Goal: Transaction & Acquisition: Purchase product/service

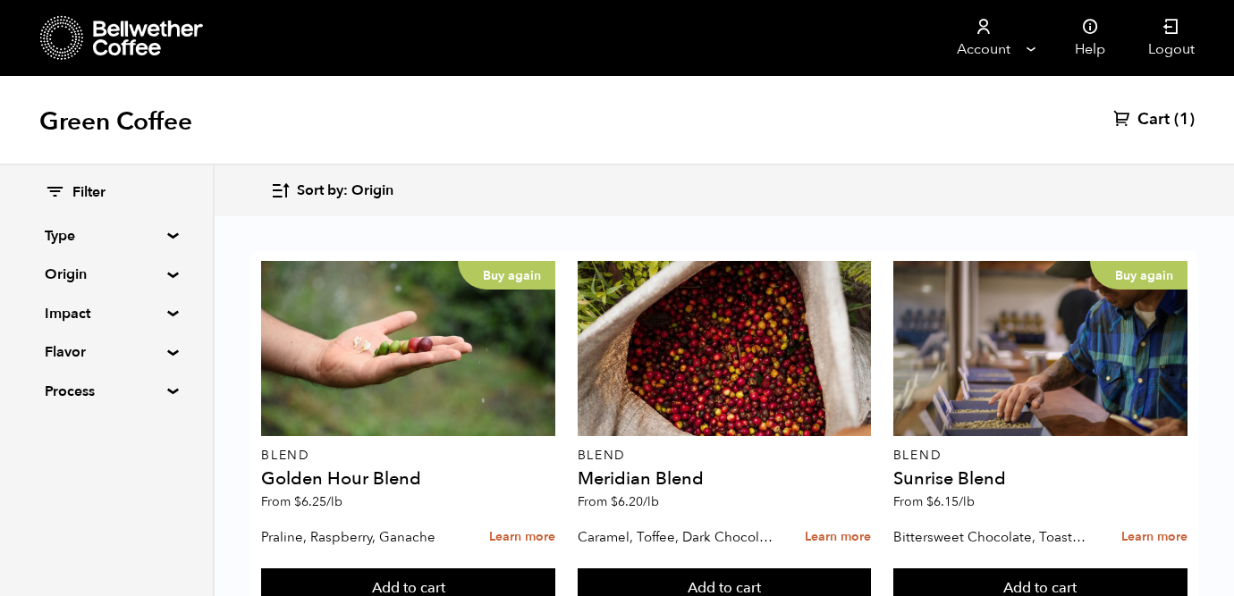
click at [168, 235] on summary "Type" at bounding box center [106, 235] width 123 height 21
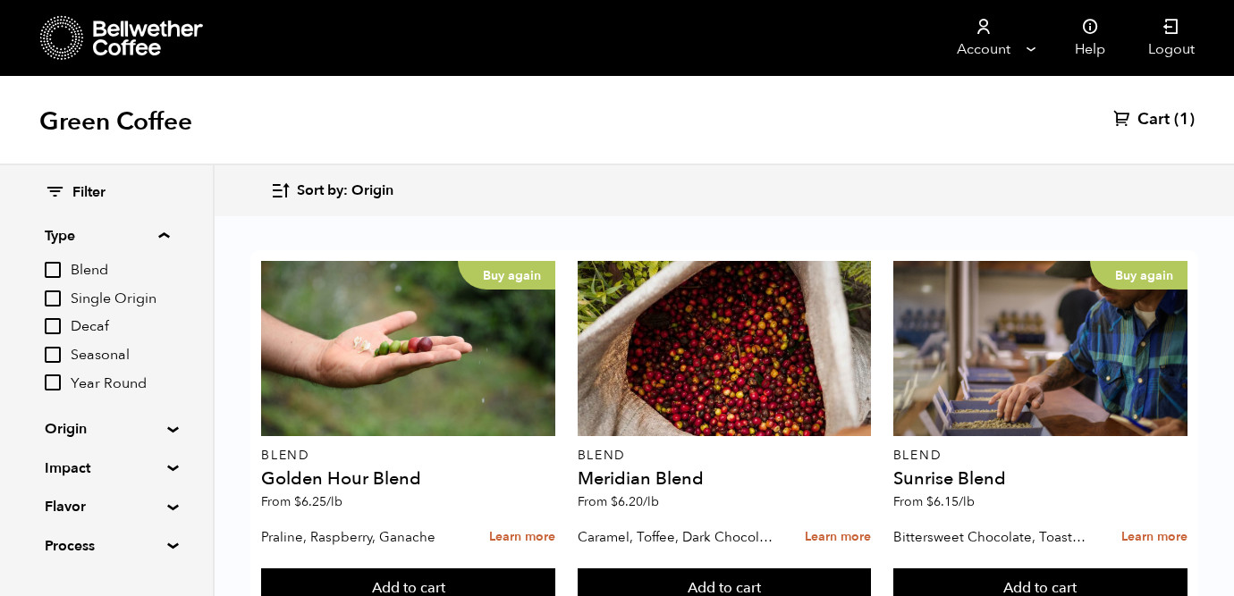
scroll to position [445, 0]
click at [166, 235] on summary "Type" at bounding box center [107, 235] width 124 height 21
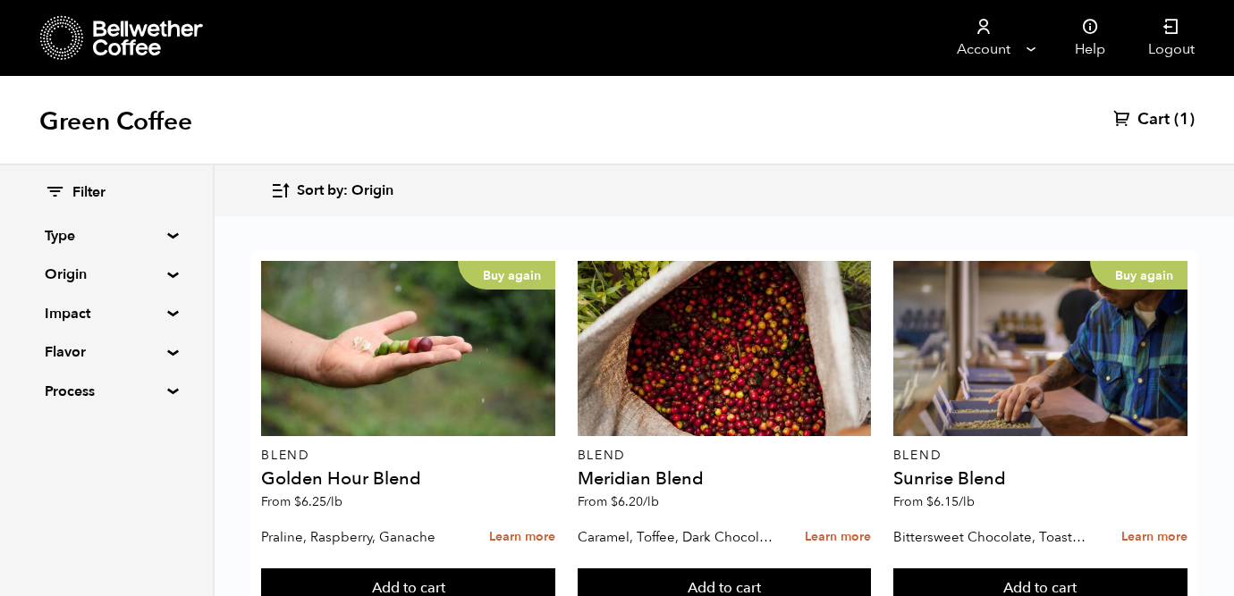
click at [166, 235] on summary "Type" at bounding box center [106, 235] width 123 height 21
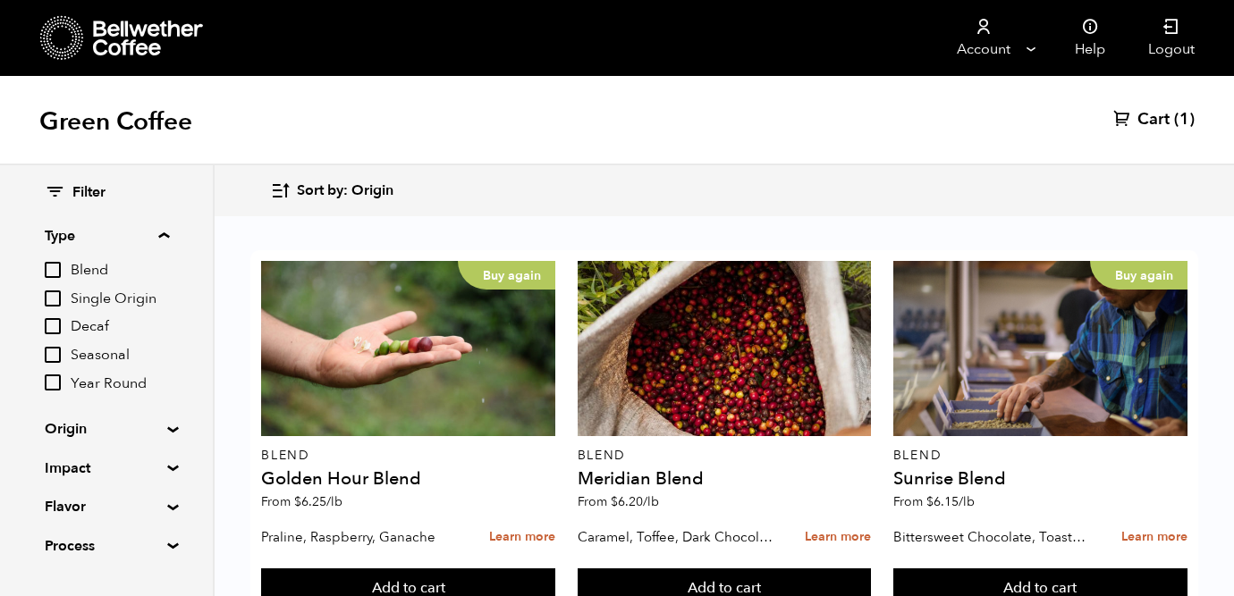
scroll to position [292, 0]
click at [165, 234] on summary "Type" at bounding box center [107, 235] width 124 height 21
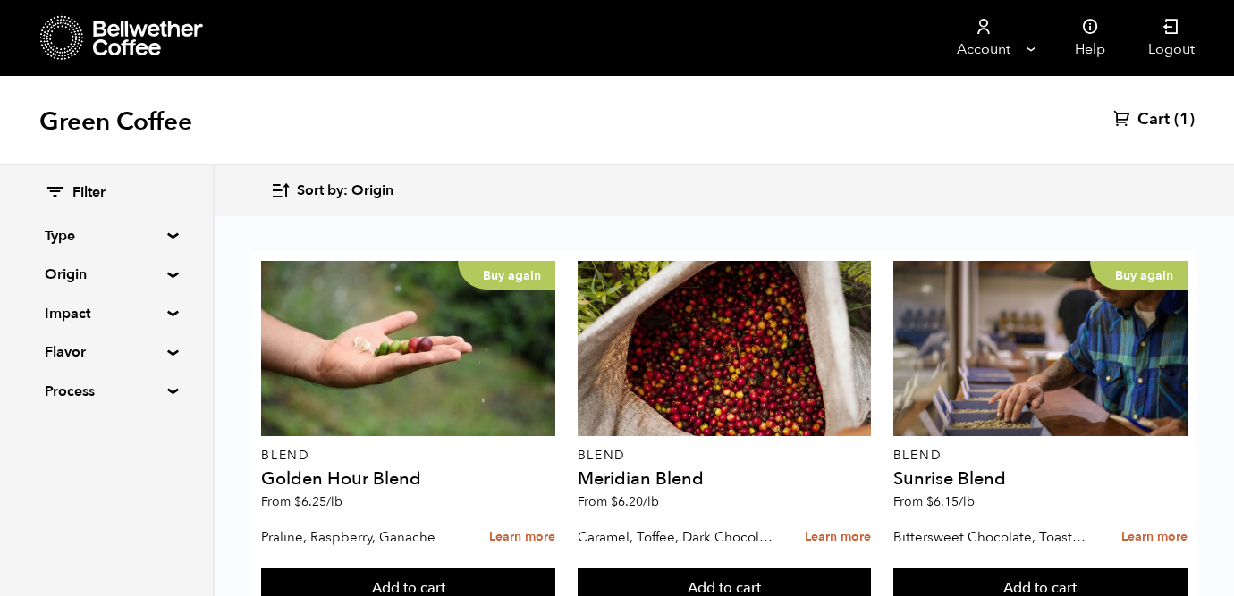
click at [163, 275] on summary "Origin" at bounding box center [106, 274] width 123 height 21
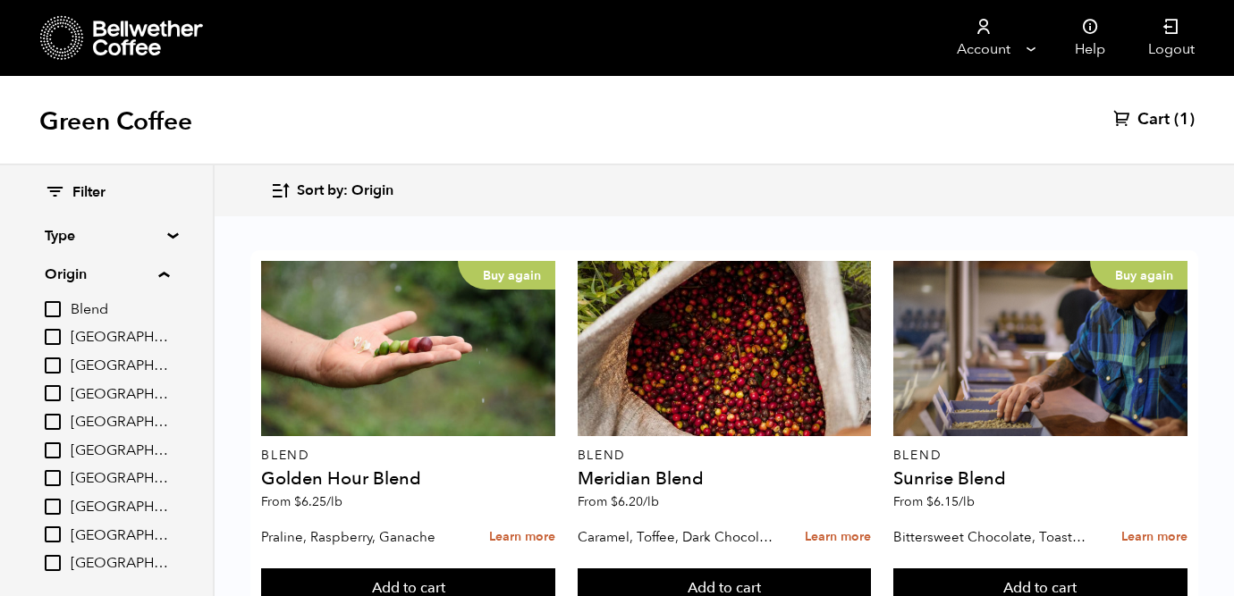
click at [163, 275] on summary "Origin" at bounding box center [107, 274] width 124 height 21
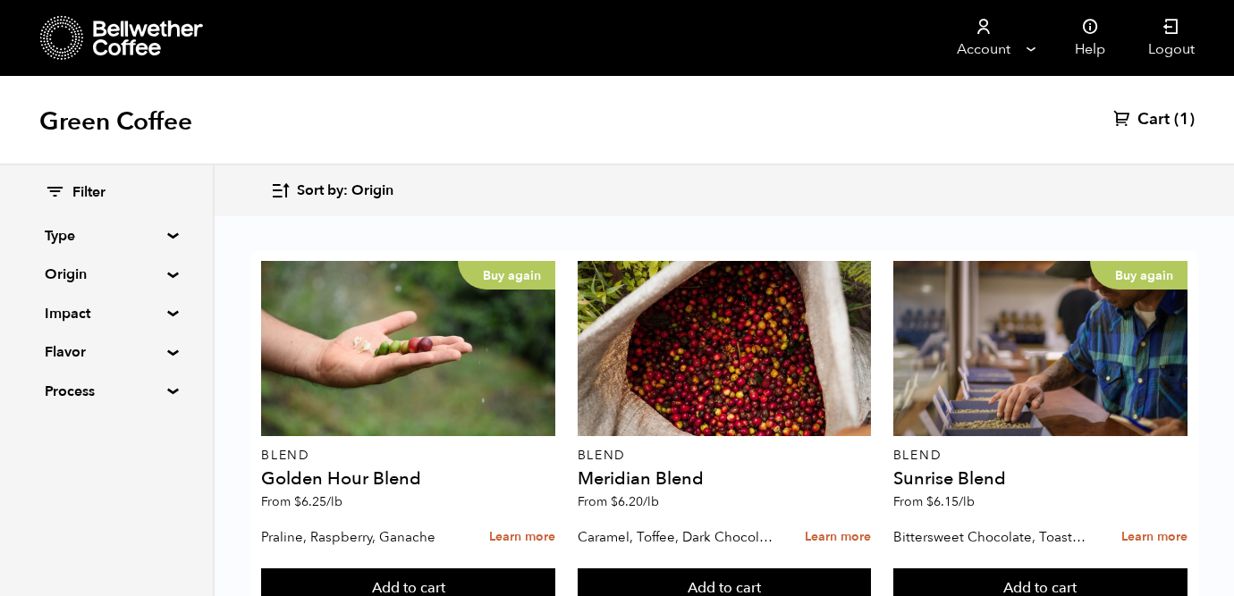
click at [168, 314] on summary "Impact" at bounding box center [106, 313] width 123 height 21
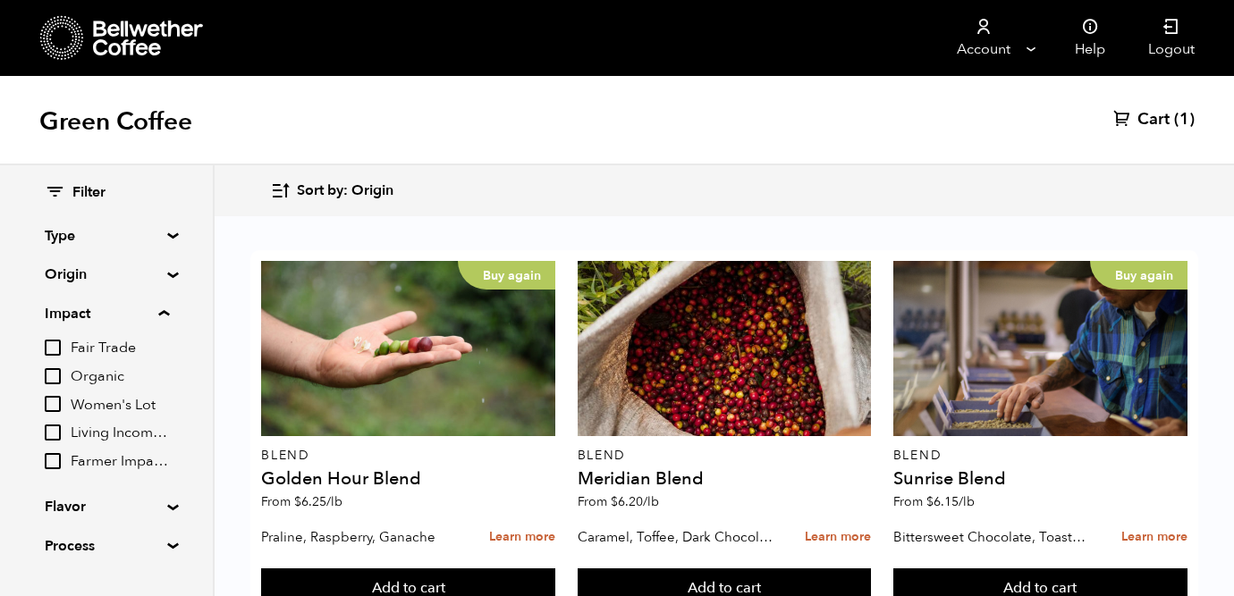
click at [169, 315] on summary "Impact" at bounding box center [107, 313] width 124 height 21
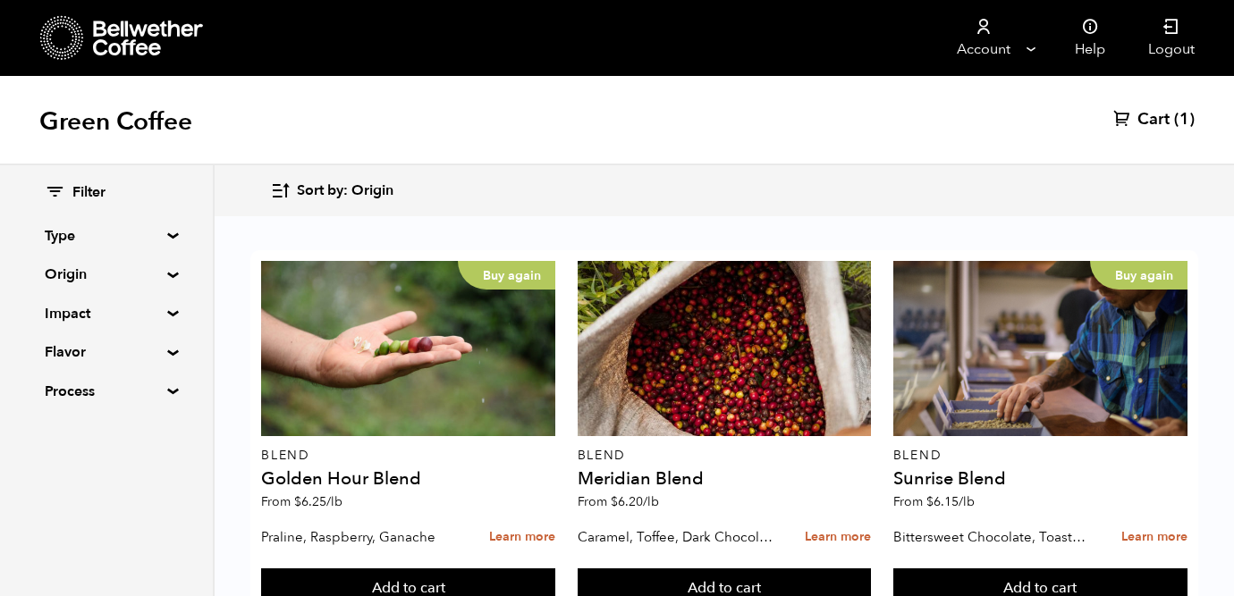
click at [166, 353] on summary "Flavor" at bounding box center [106, 352] width 123 height 21
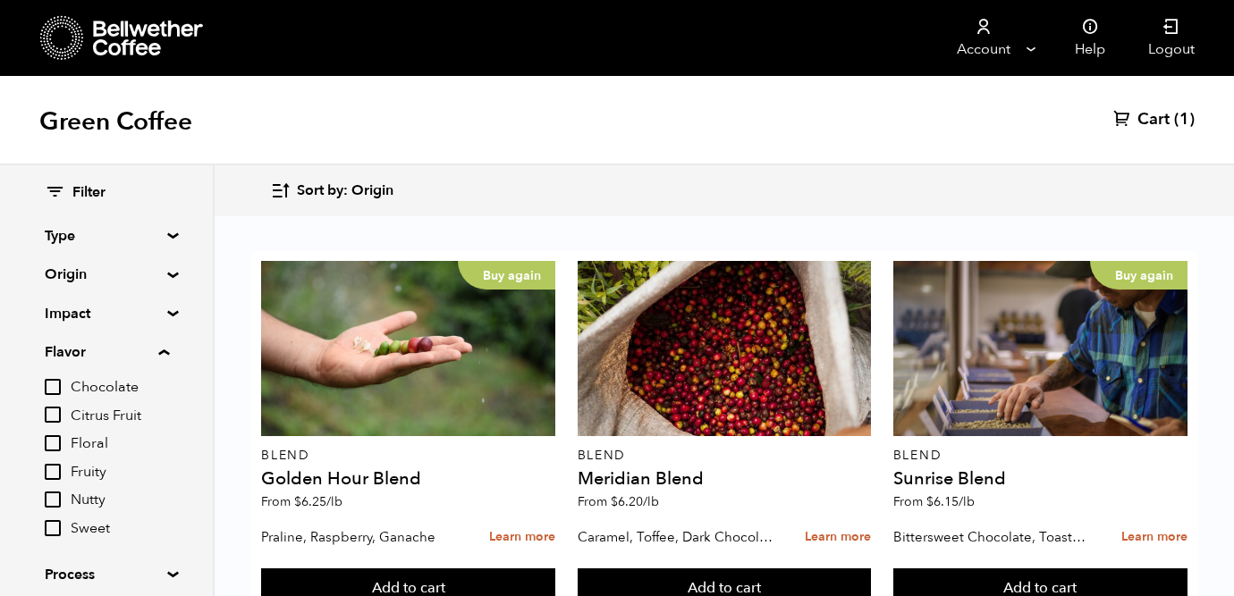
click at [167, 351] on summary "Flavor" at bounding box center [107, 352] width 124 height 21
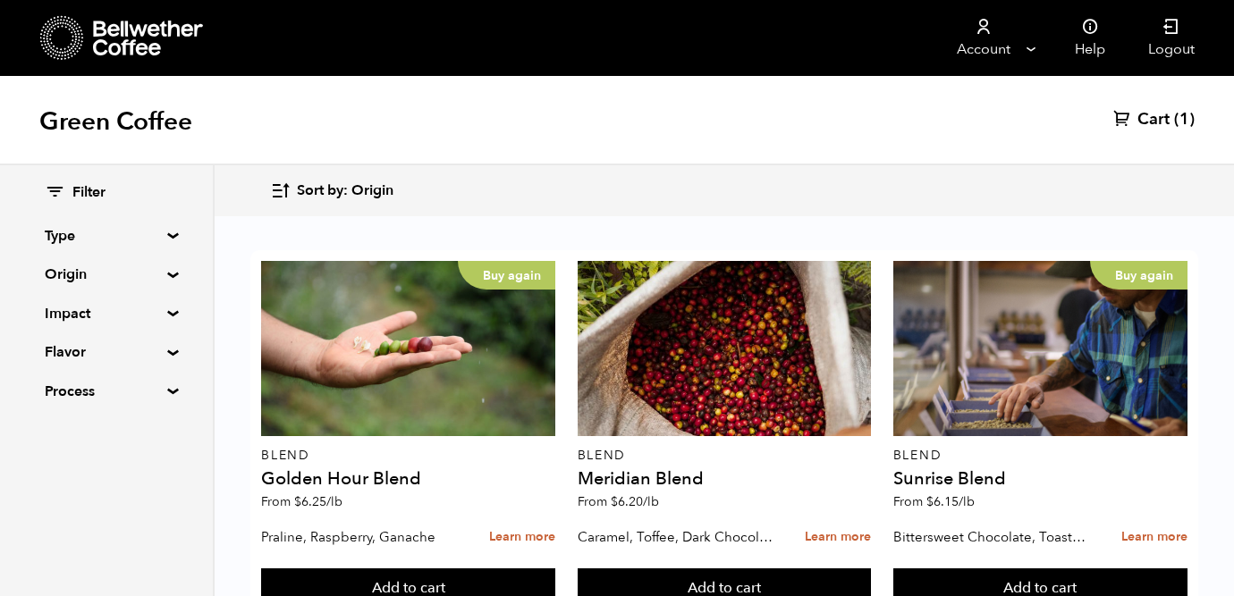
click at [165, 392] on summary "Process" at bounding box center [106, 391] width 123 height 21
click at [165, 393] on summary "Process" at bounding box center [107, 391] width 124 height 21
click at [680, 176] on div "Sort by: Origin Sort by: Origin Sort by: Most recent Sort by: Name Sort by: Pri…" at bounding box center [724, 191] width 908 height 42
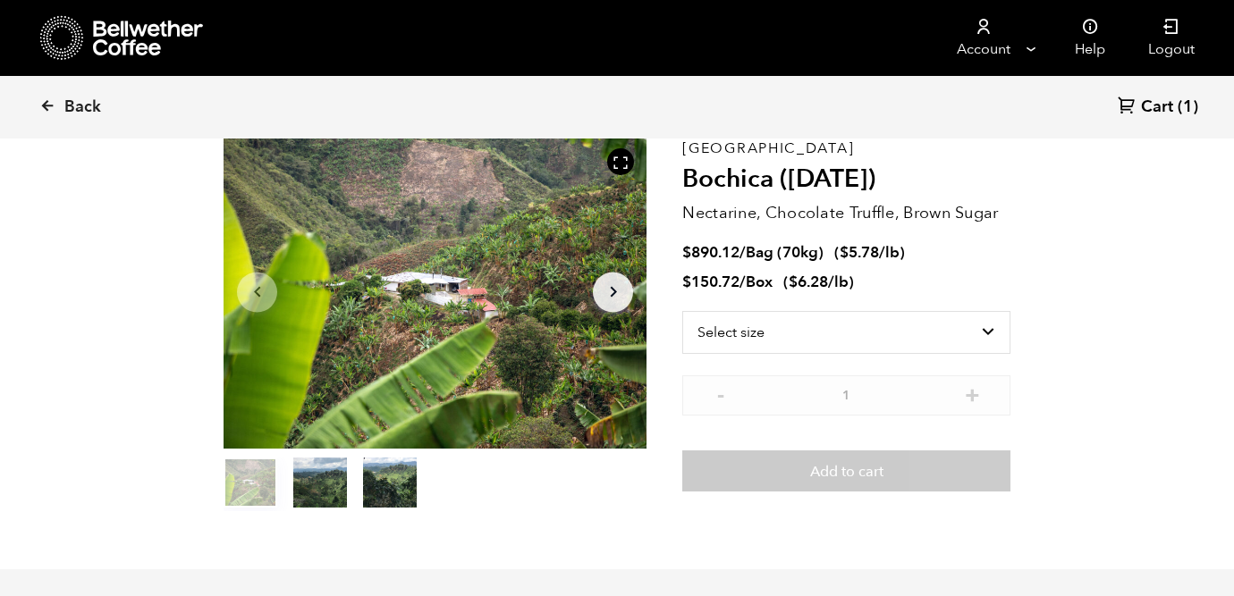
scroll to position [89, 0]
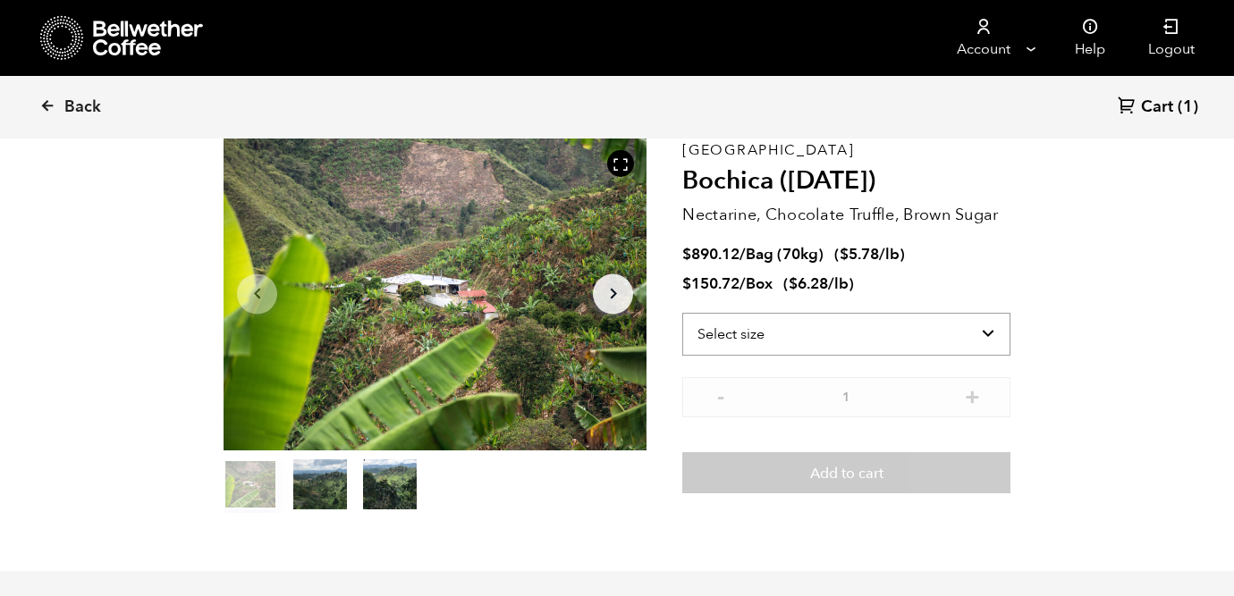
click at [986, 329] on select "Select size Bag (70kg) (154 lbs) Box (24 lbs)" at bounding box center [846, 334] width 328 height 43
select select "bag"
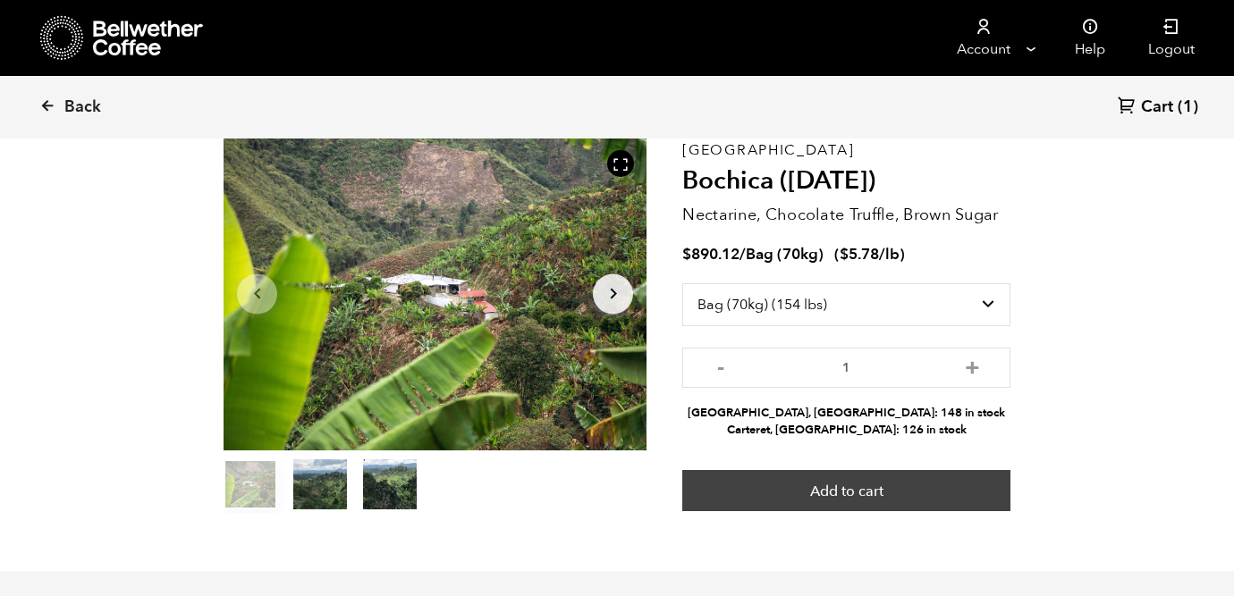
click at [844, 487] on button "Add to cart" at bounding box center [846, 490] width 328 height 41
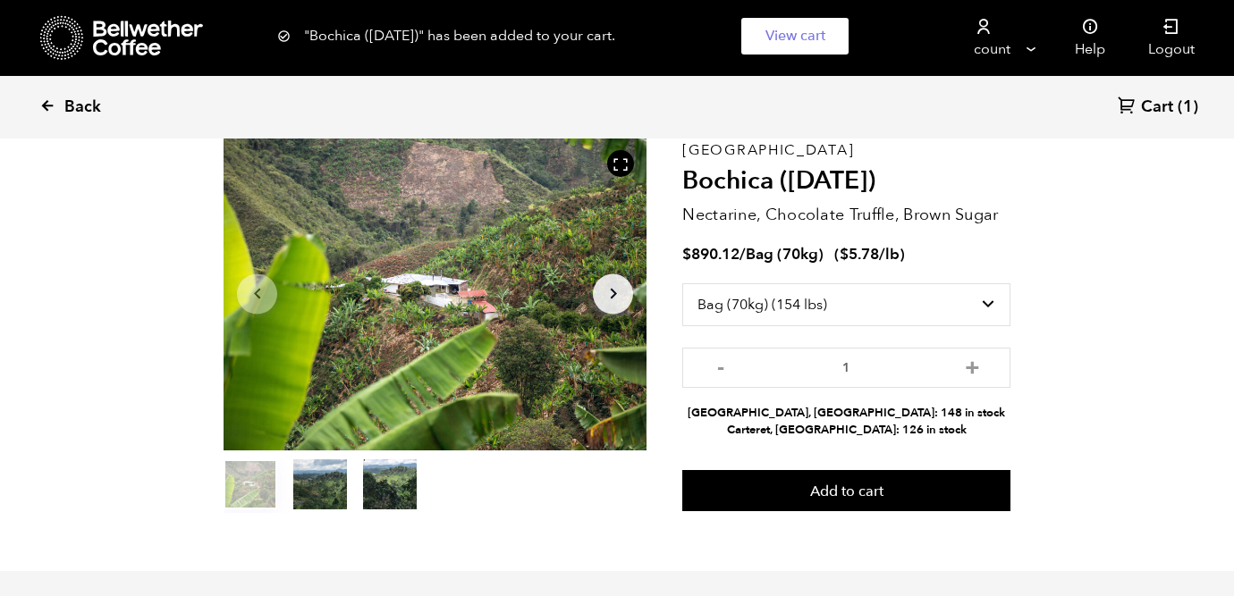
click at [51, 104] on icon at bounding box center [47, 105] width 16 height 16
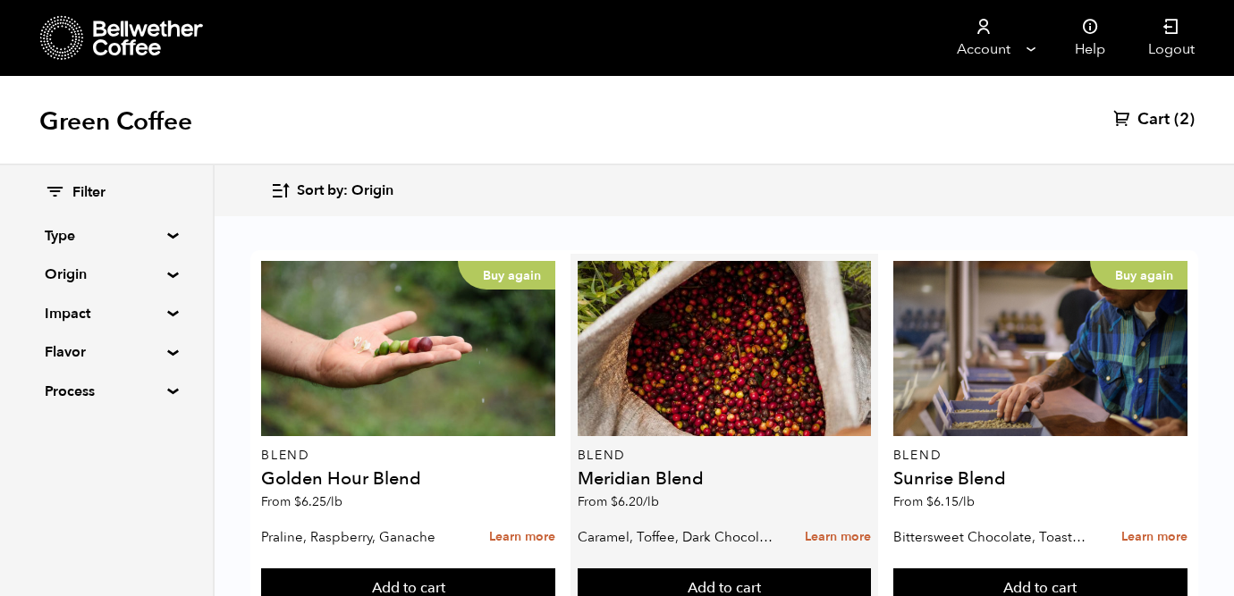
scroll to position [58, 0]
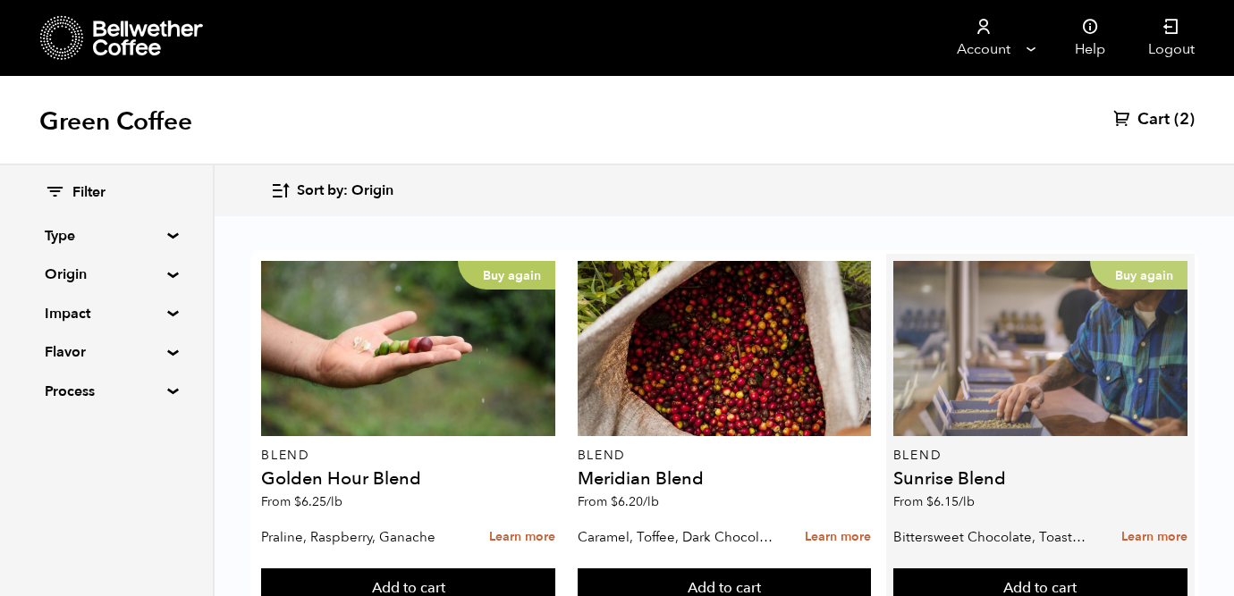
click at [998, 330] on div "Buy again" at bounding box center [1040, 348] width 294 height 175
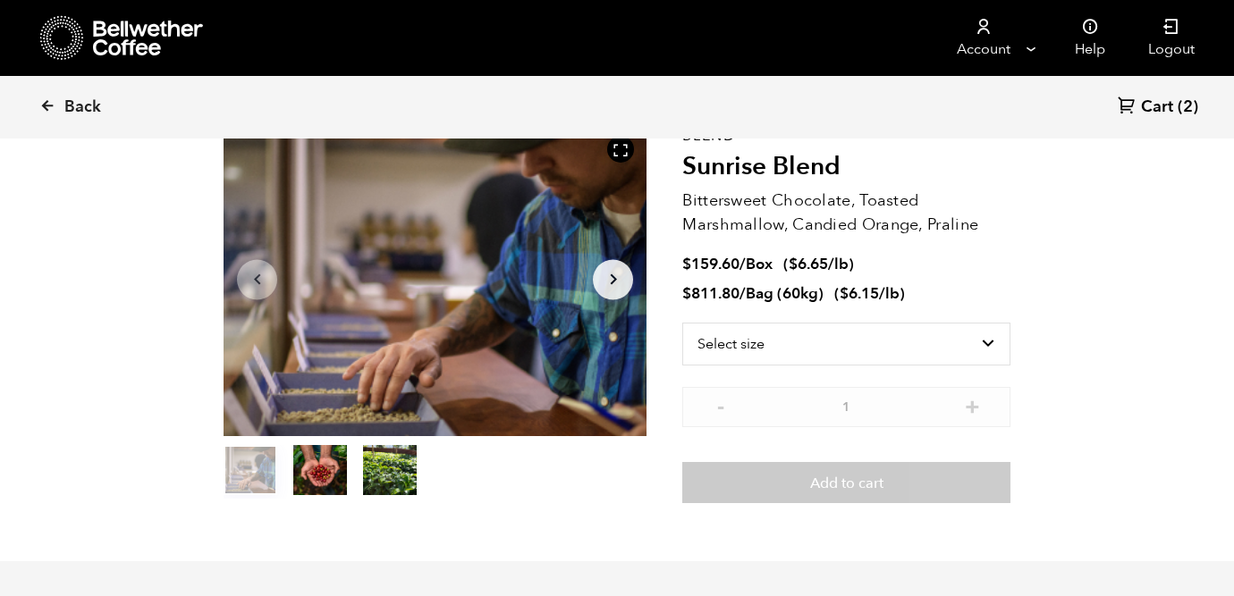
scroll to position [109, 0]
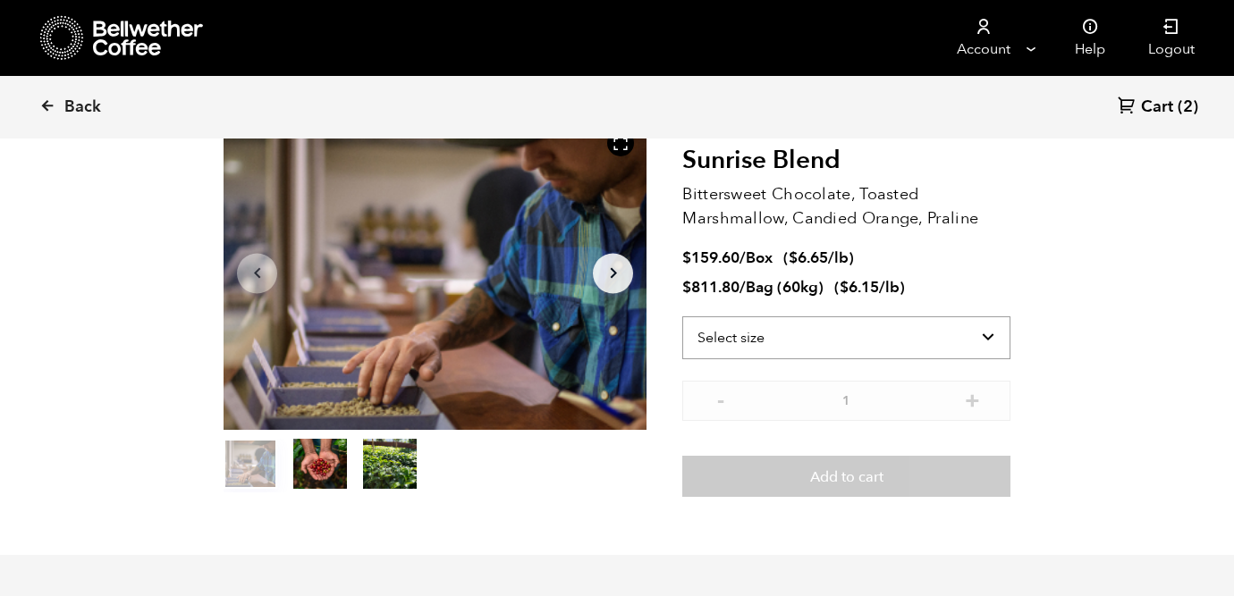
click at [985, 333] on select "Select size Bag (60kg) (132 lbs) Box (24 lbs)" at bounding box center [846, 338] width 328 height 43
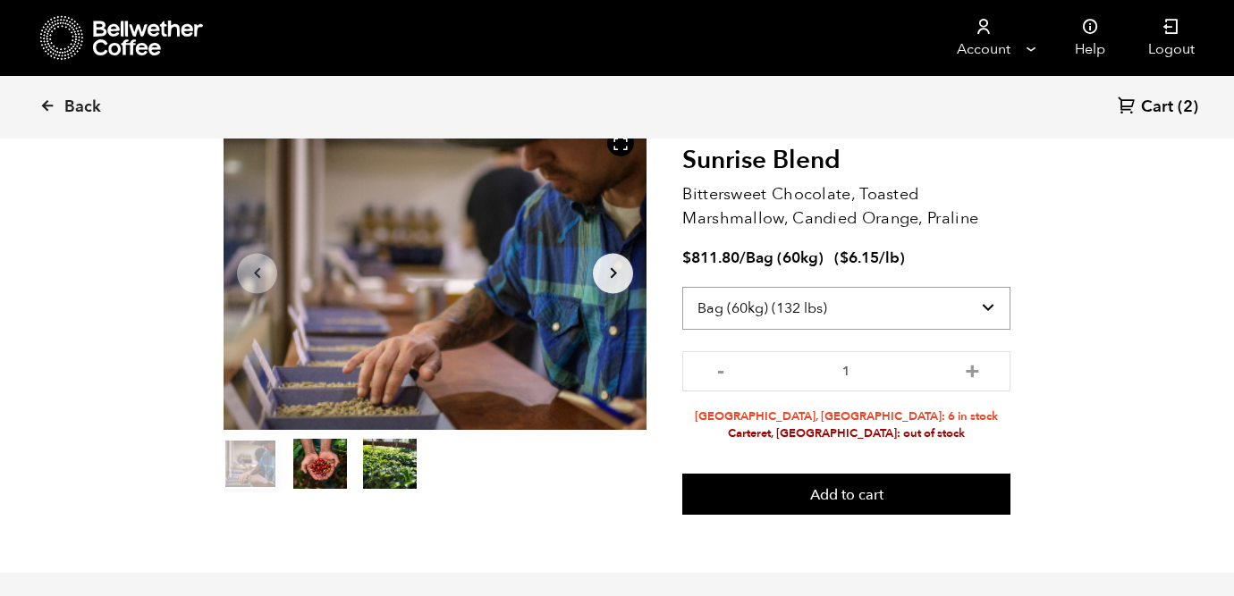
click at [988, 307] on select "Select size Bag (60kg) (132 lbs) Box (24 lbs)" at bounding box center [846, 308] width 328 height 43
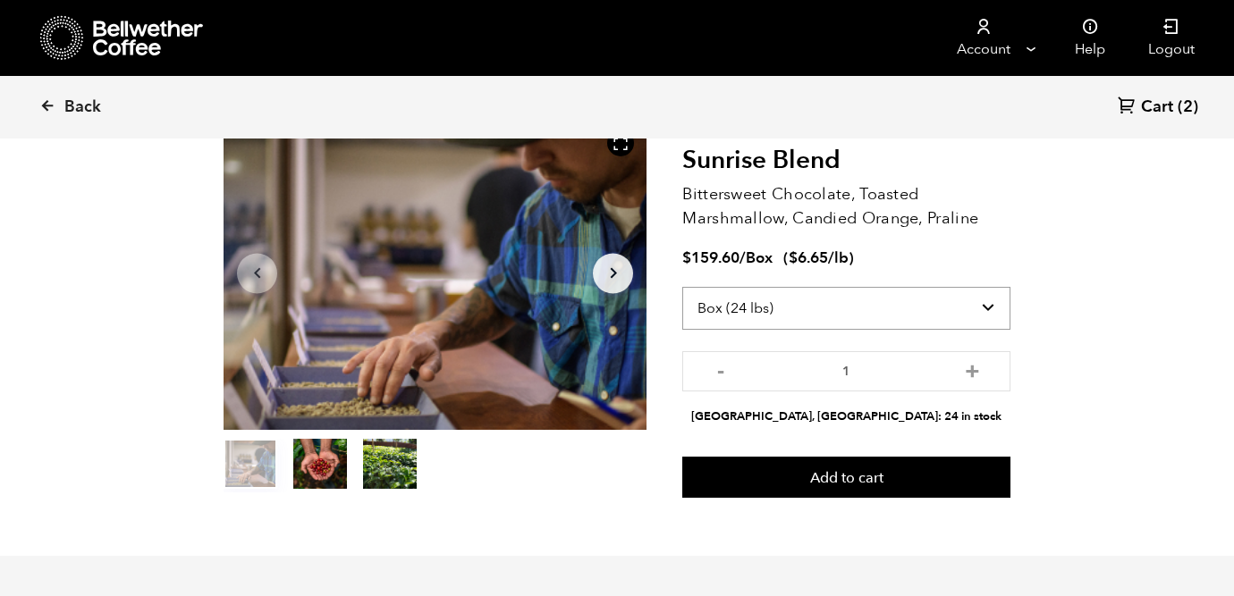
click at [990, 309] on select "Select size Bag (60kg) (132 lbs) Box (24 lbs)" at bounding box center [846, 308] width 328 height 43
select select "bag-3"
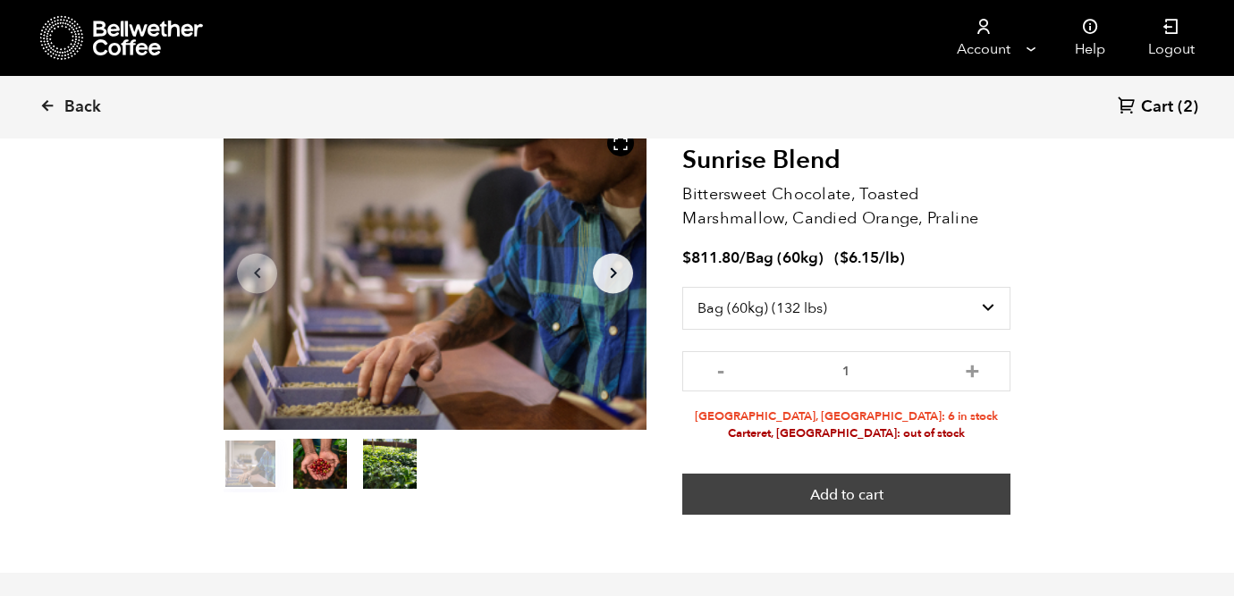
click at [924, 499] on button "Add to cart" at bounding box center [846, 494] width 328 height 41
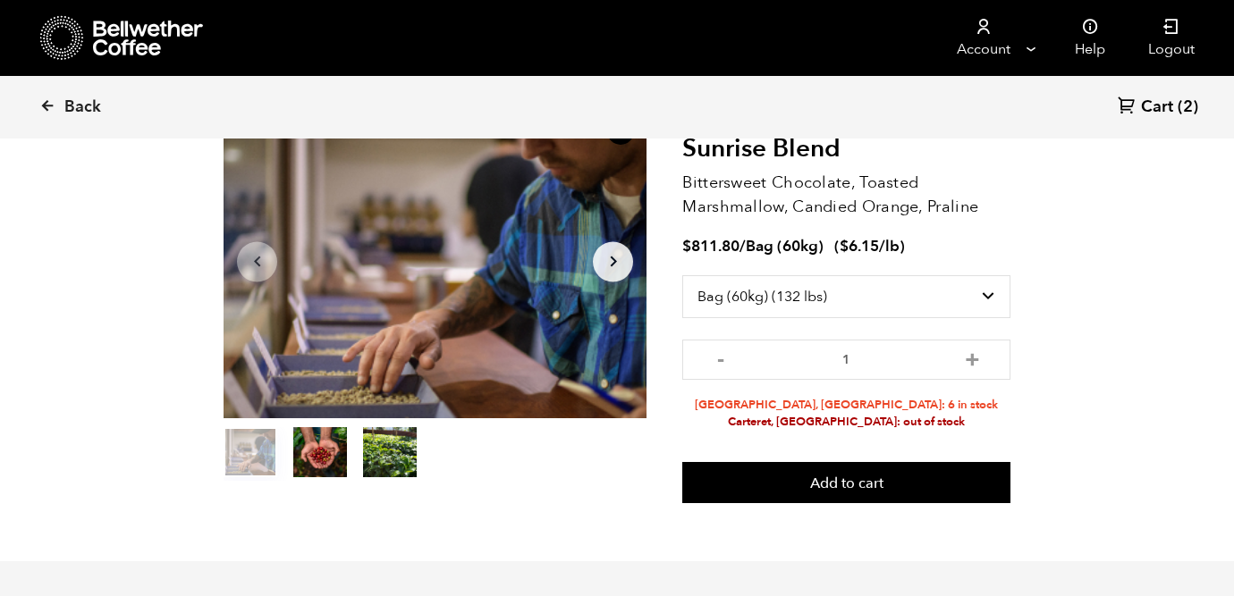
scroll to position [120, 0]
click at [49, 103] on icon at bounding box center [47, 105] width 16 height 16
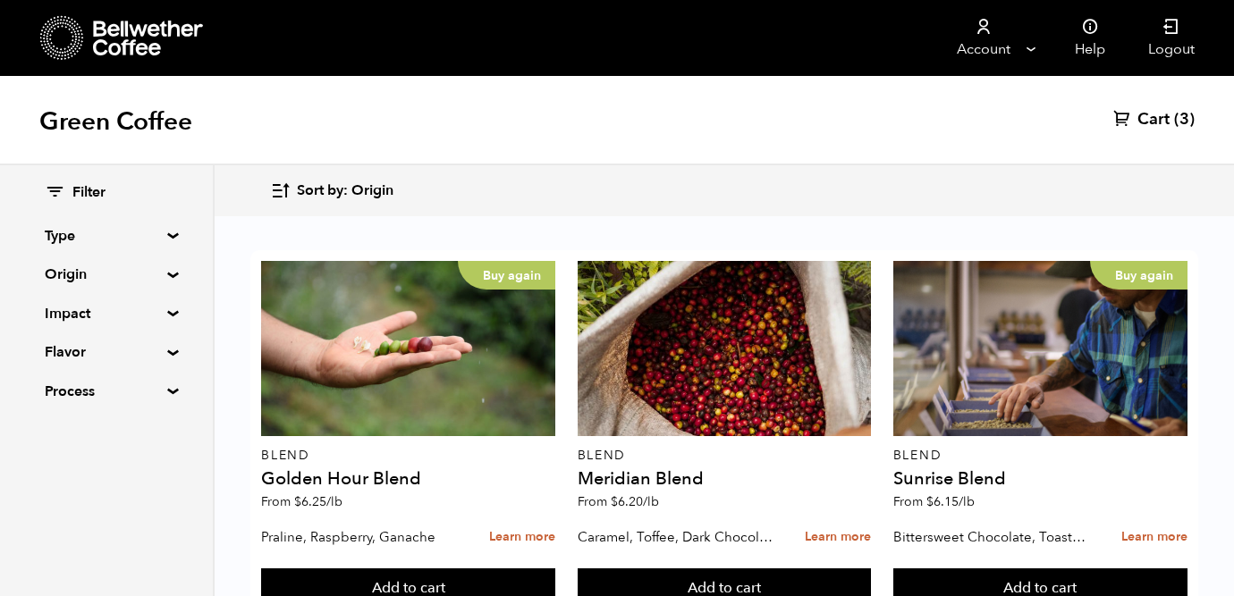
click at [1172, 114] on link "Cart (3)" at bounding box center [1153, 119] width 81 height 21
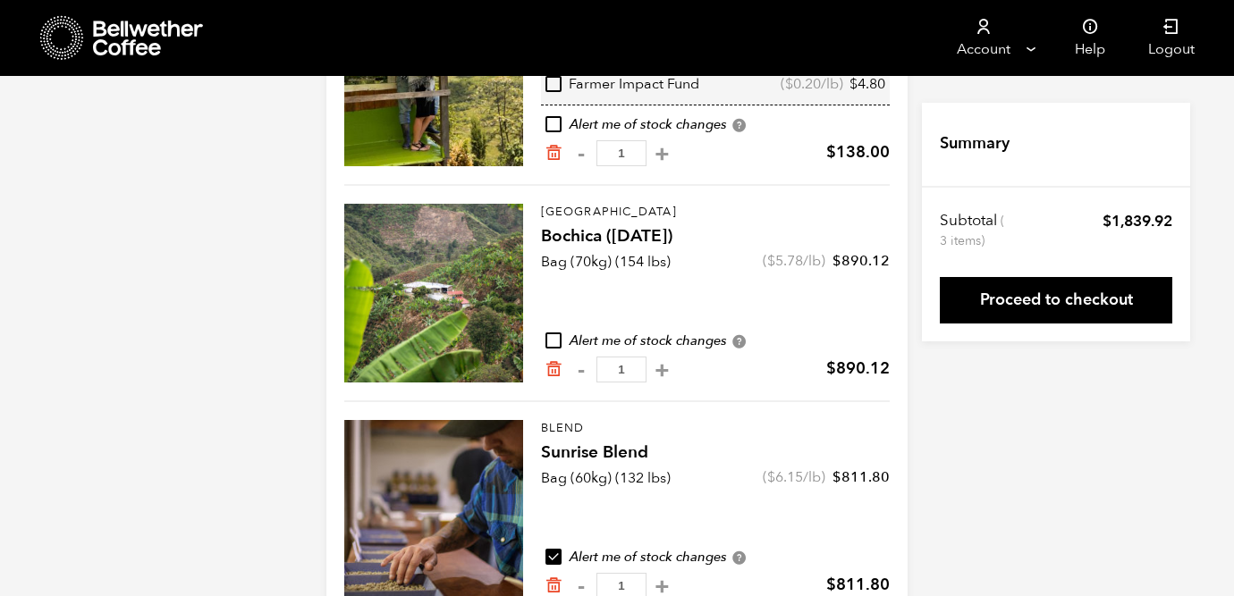
scroll to position [302, 0]
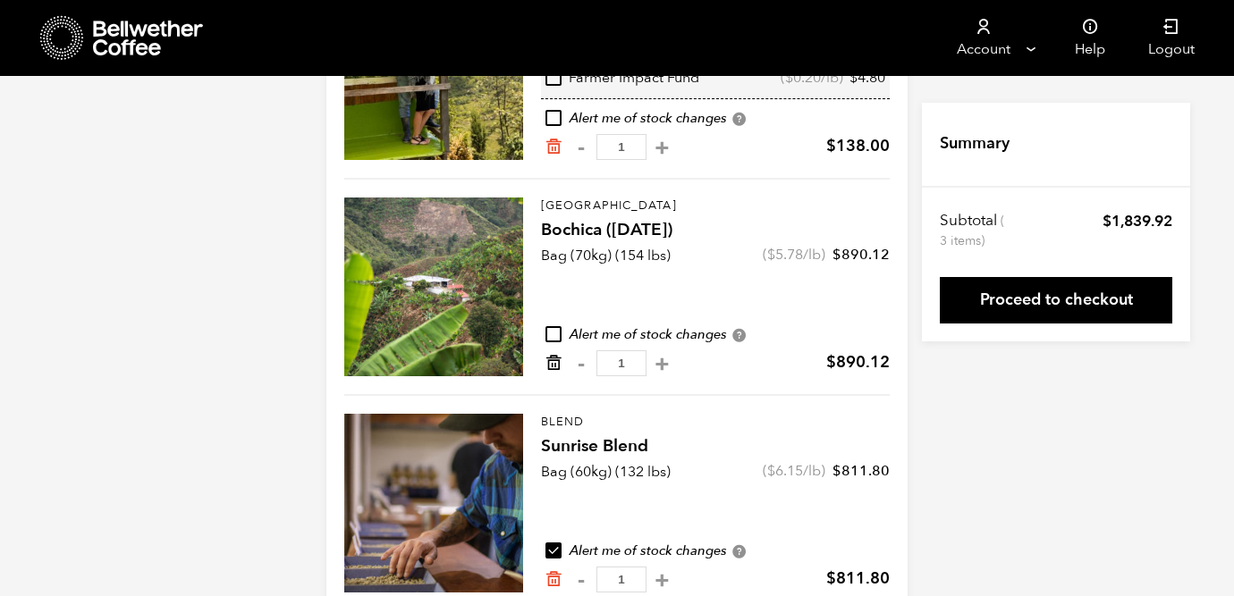
click at [556, 365] on icon "Remove from cart" at bounding box center [554, 363] width 18 height 18
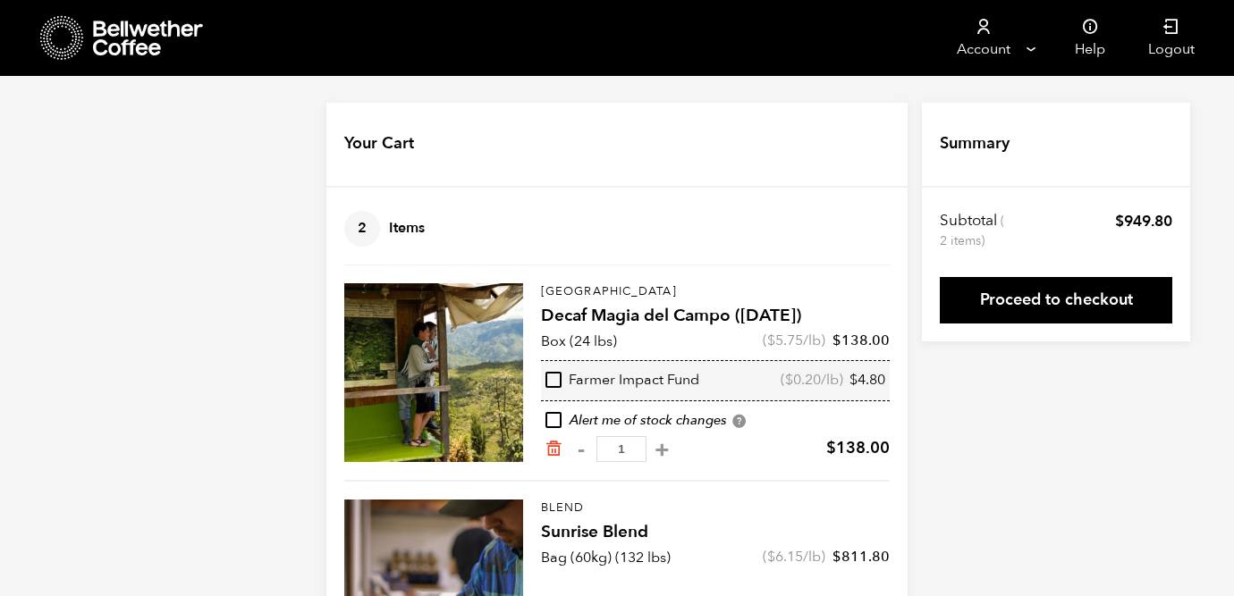
scroll to position [128, 0]
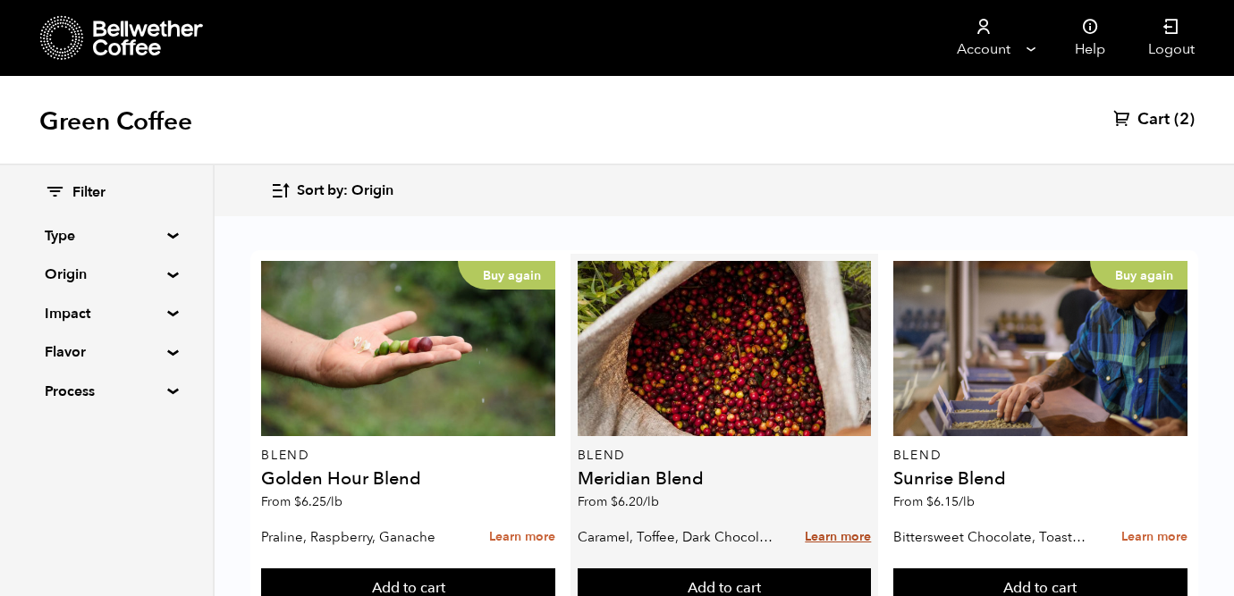
scroll to position [442, 0]
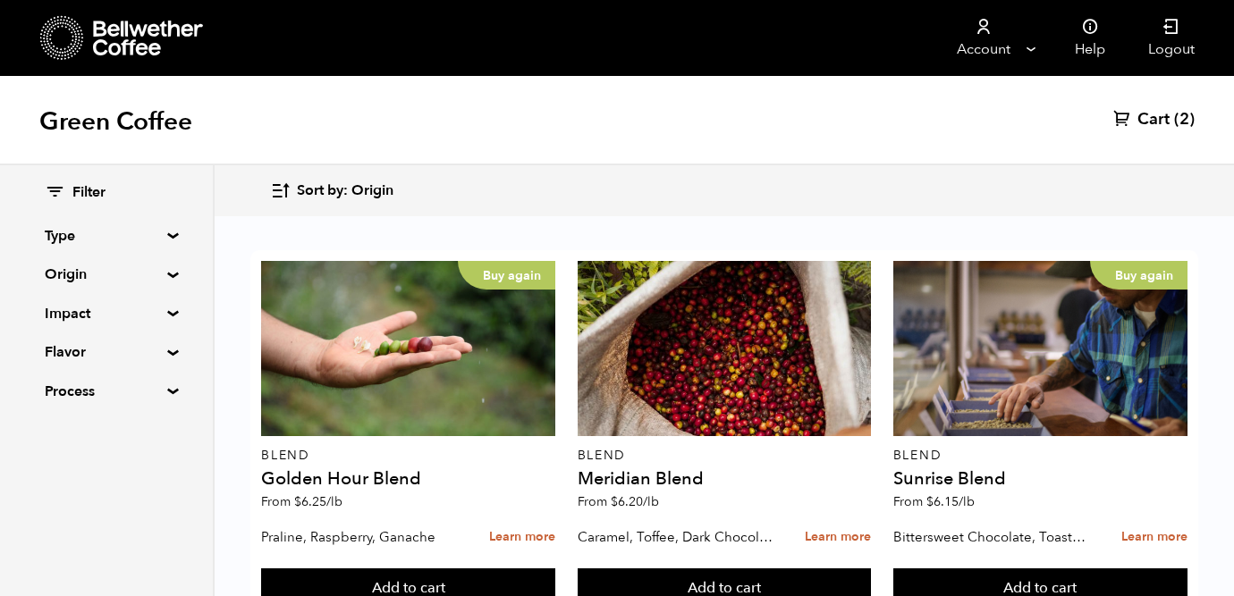
click at [555, 569] on button "Add to cart" at bounding box center [408, 589] width 294 height 41
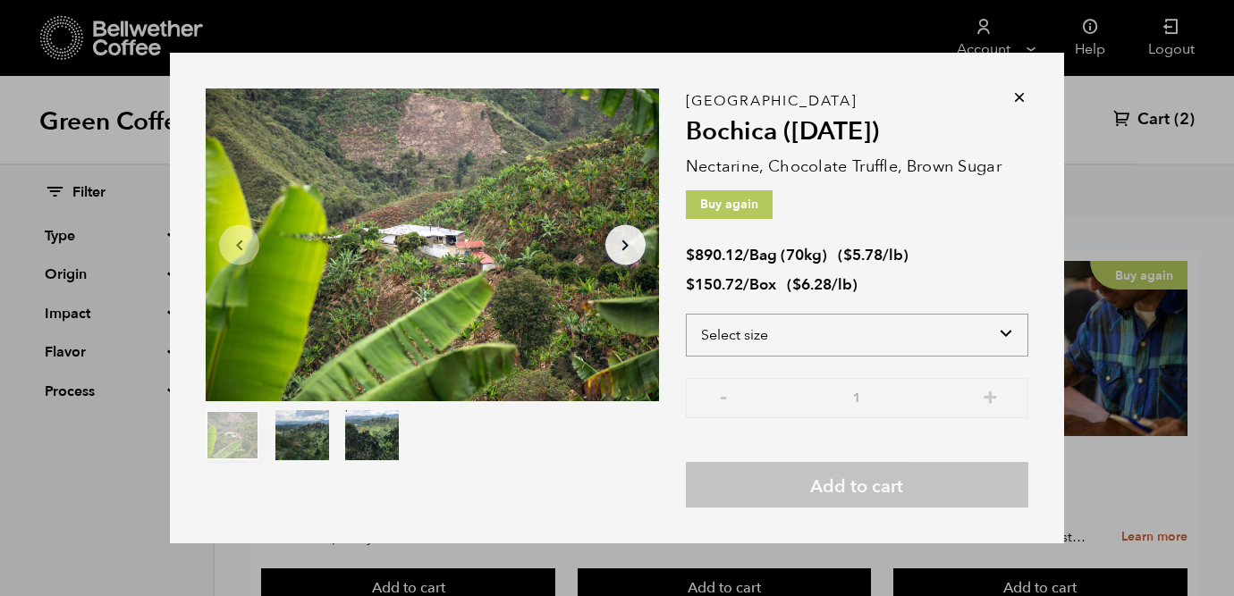
click at [808, 347] on select "Select size Bag (70kg) (154 lbs) Box (24 lbs)" at bounding box center [857, 335] width 343 height 43
select select "box"
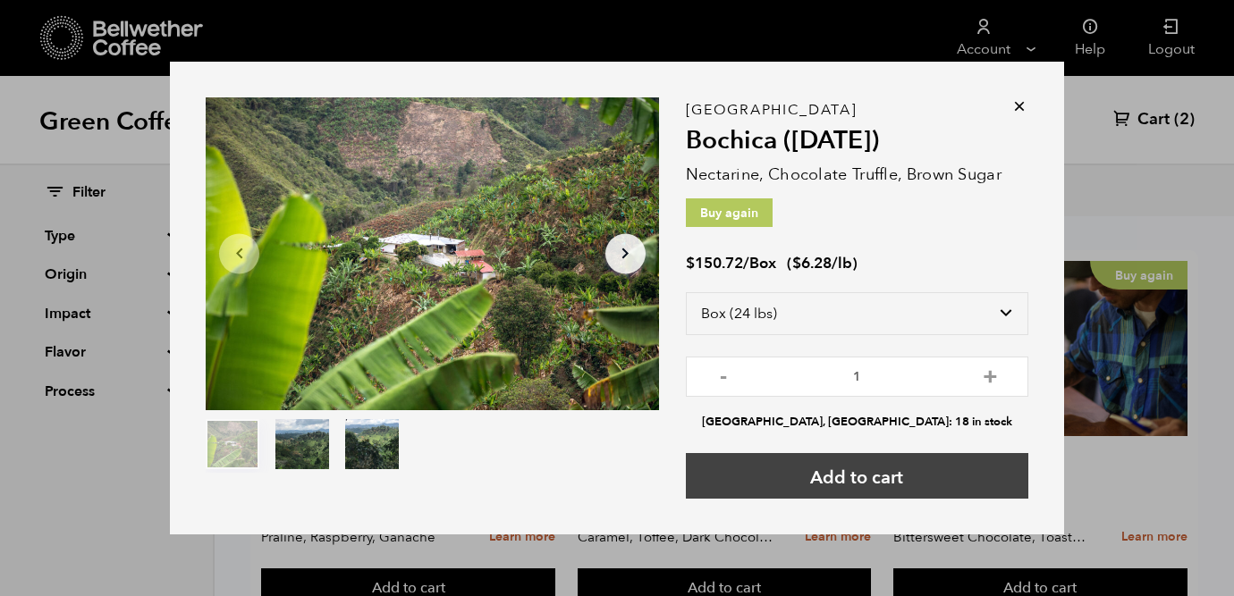
click at [853, 472] on button "Add to cart" at bounding box center [857, 476] width 343 height 46
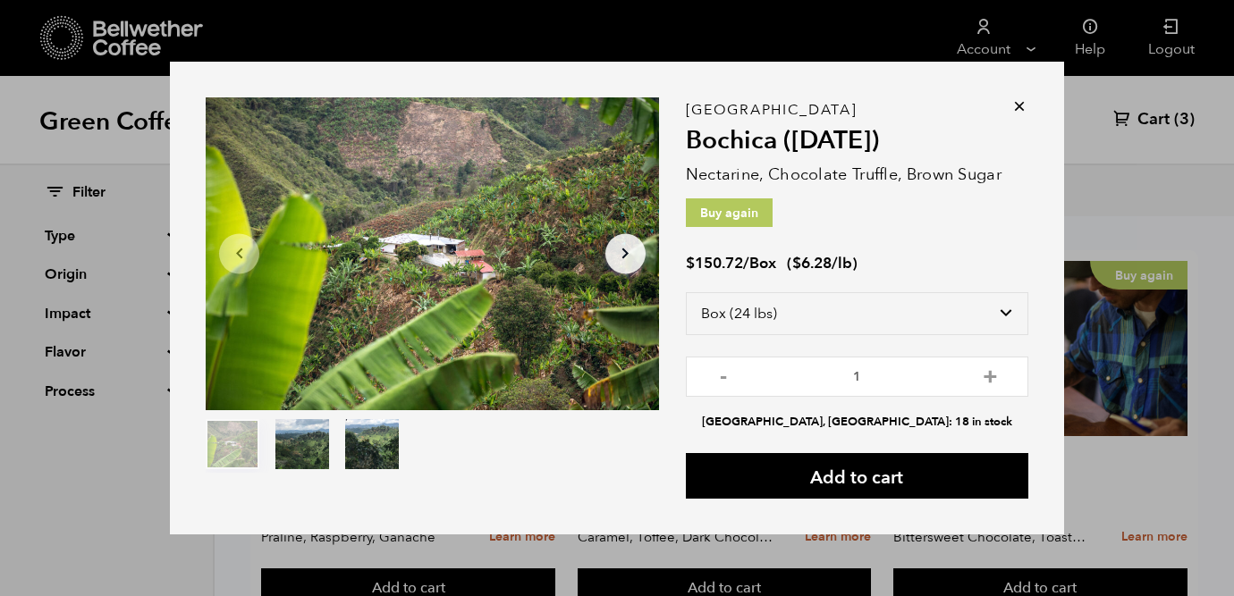
click at [1018, 104] on icon at bounding box center [1020, 106] width 18 height 18
